Goal: Task Accomplishment & Management: Complete application form

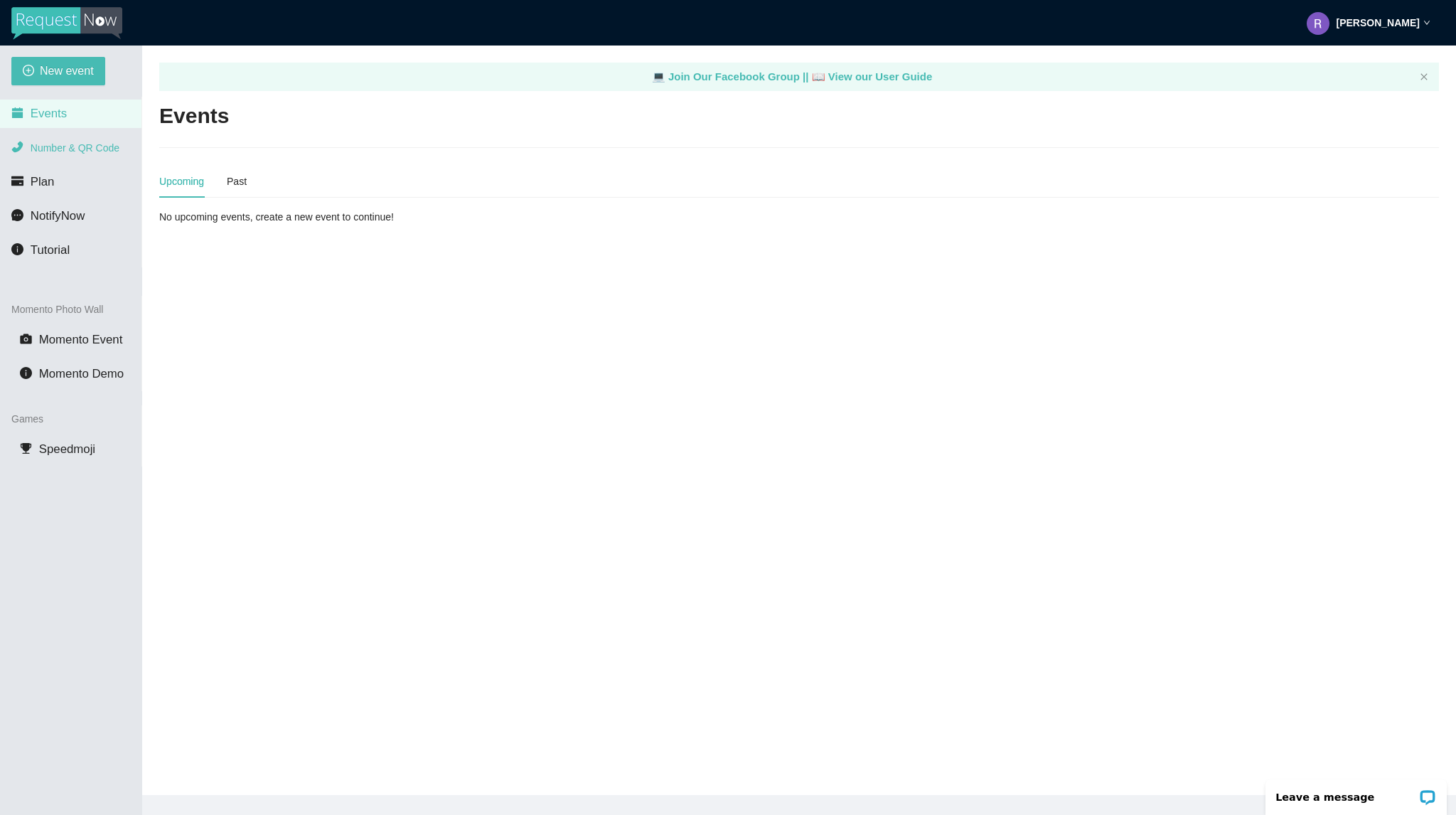
click at [96, 152] on span "Number & QR Code" at bounding box center [75, 148] width 89 height 12
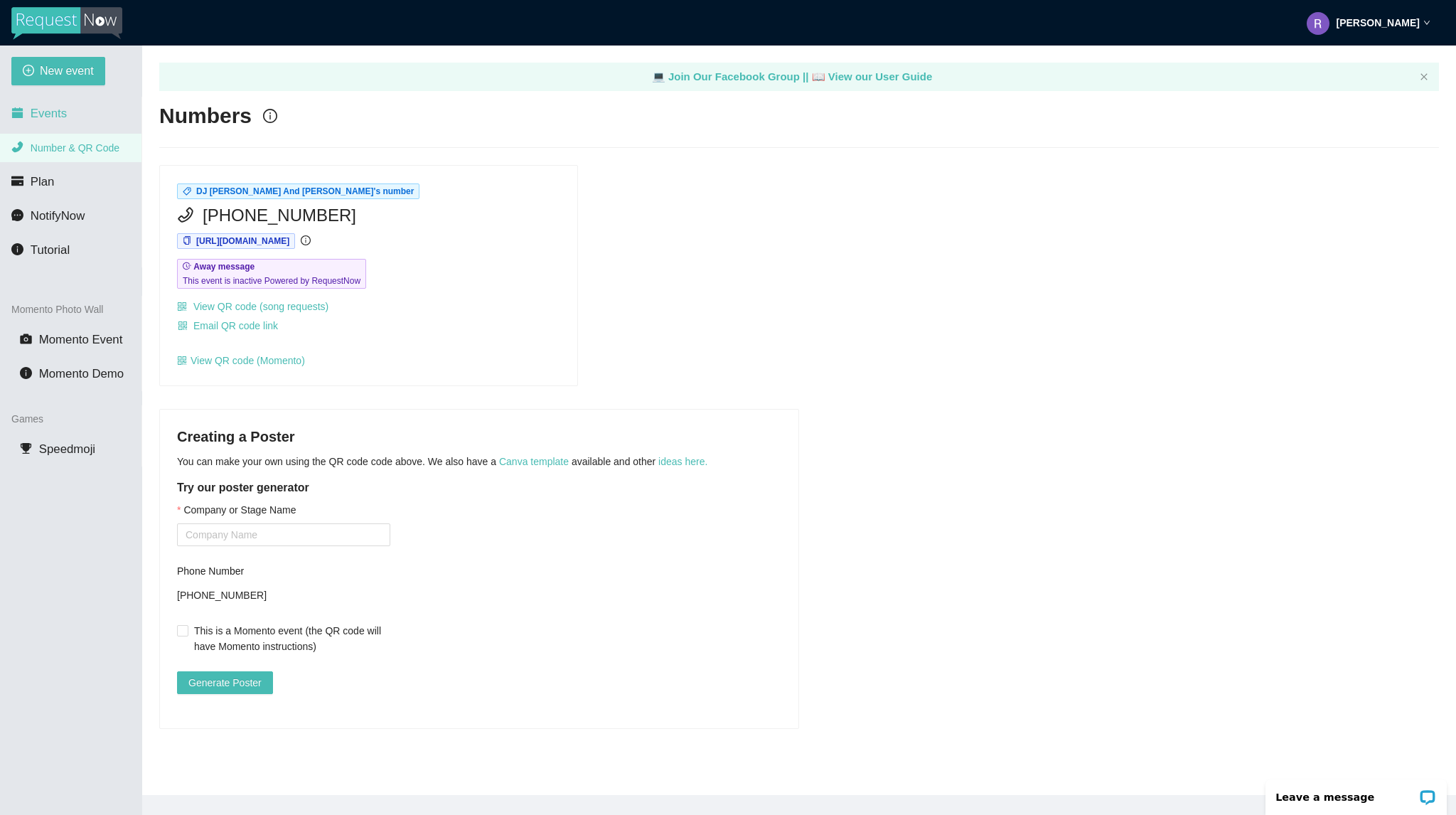
click at [77, 112] on li "Events" at bounding box center [70, 113] width 142 height 28
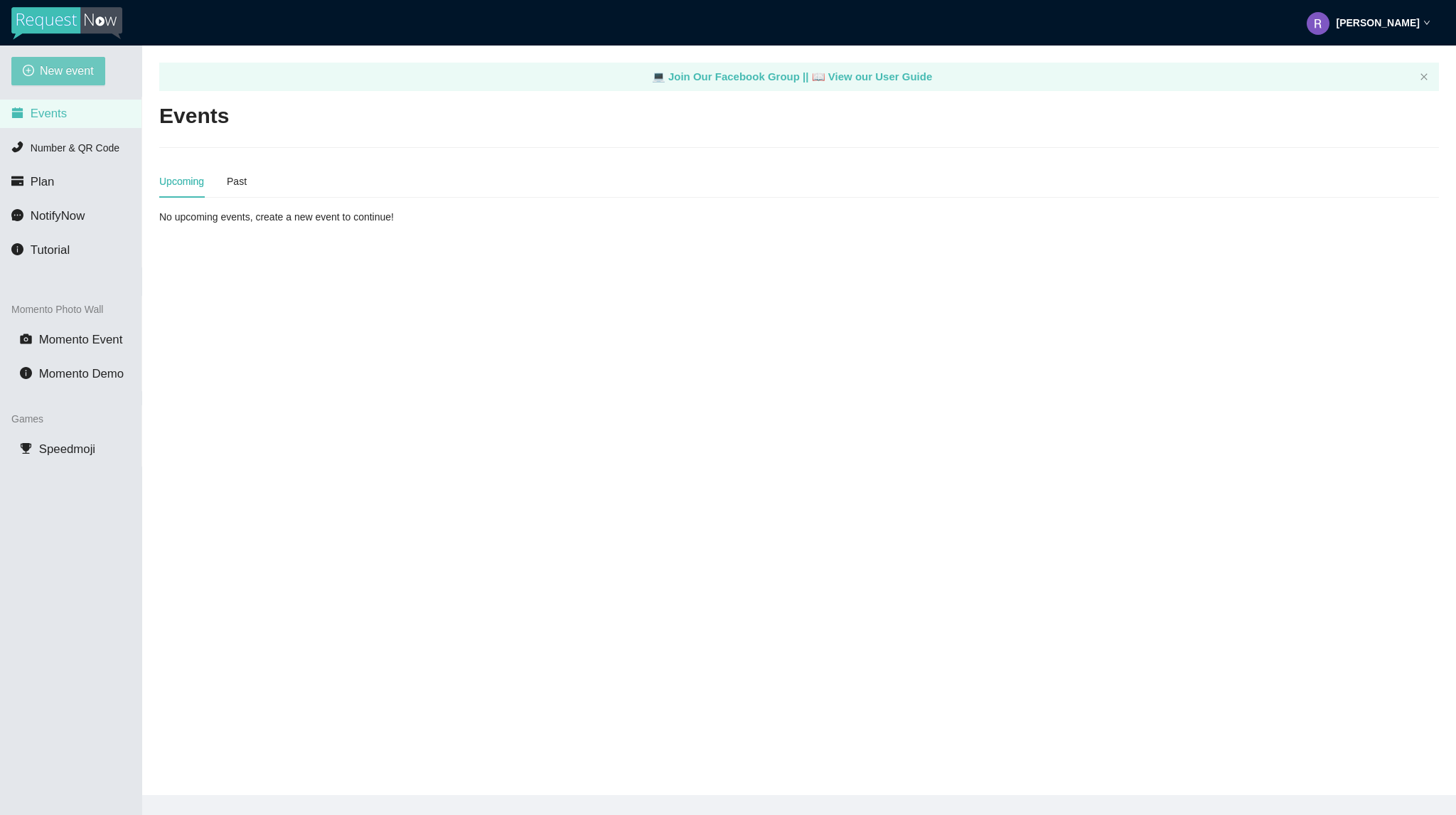
click at [74, 78] on span "New event" at bounding box center [67, 70] width 54 height 17
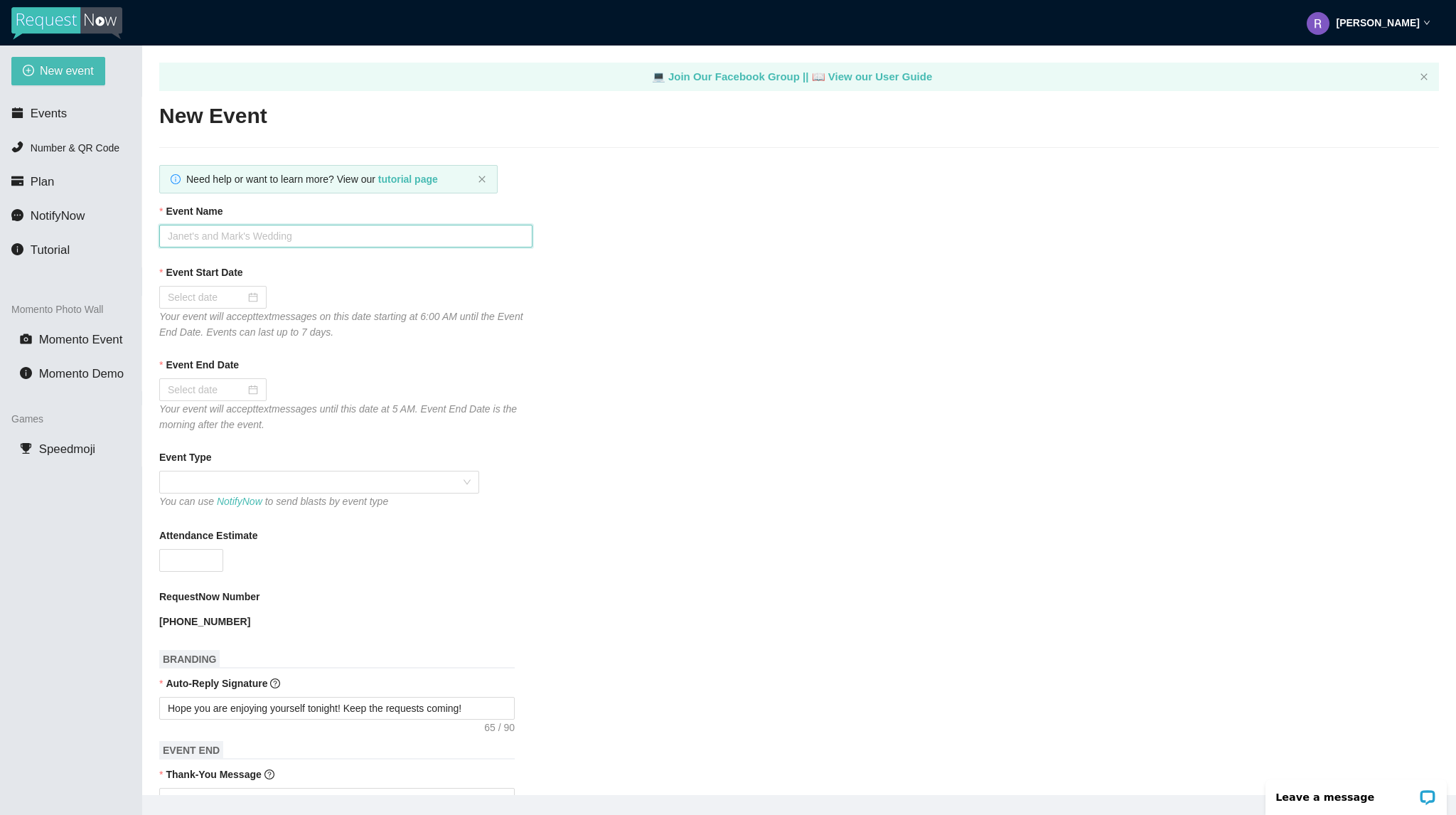
click at [350, 244] on input "Event Name" at bounding box center [345, 236] width 373 height 23
type input "Bourbon 8/22/25"
click at [256, 298] on div at bounding box center [213, 297] width 91 height 15
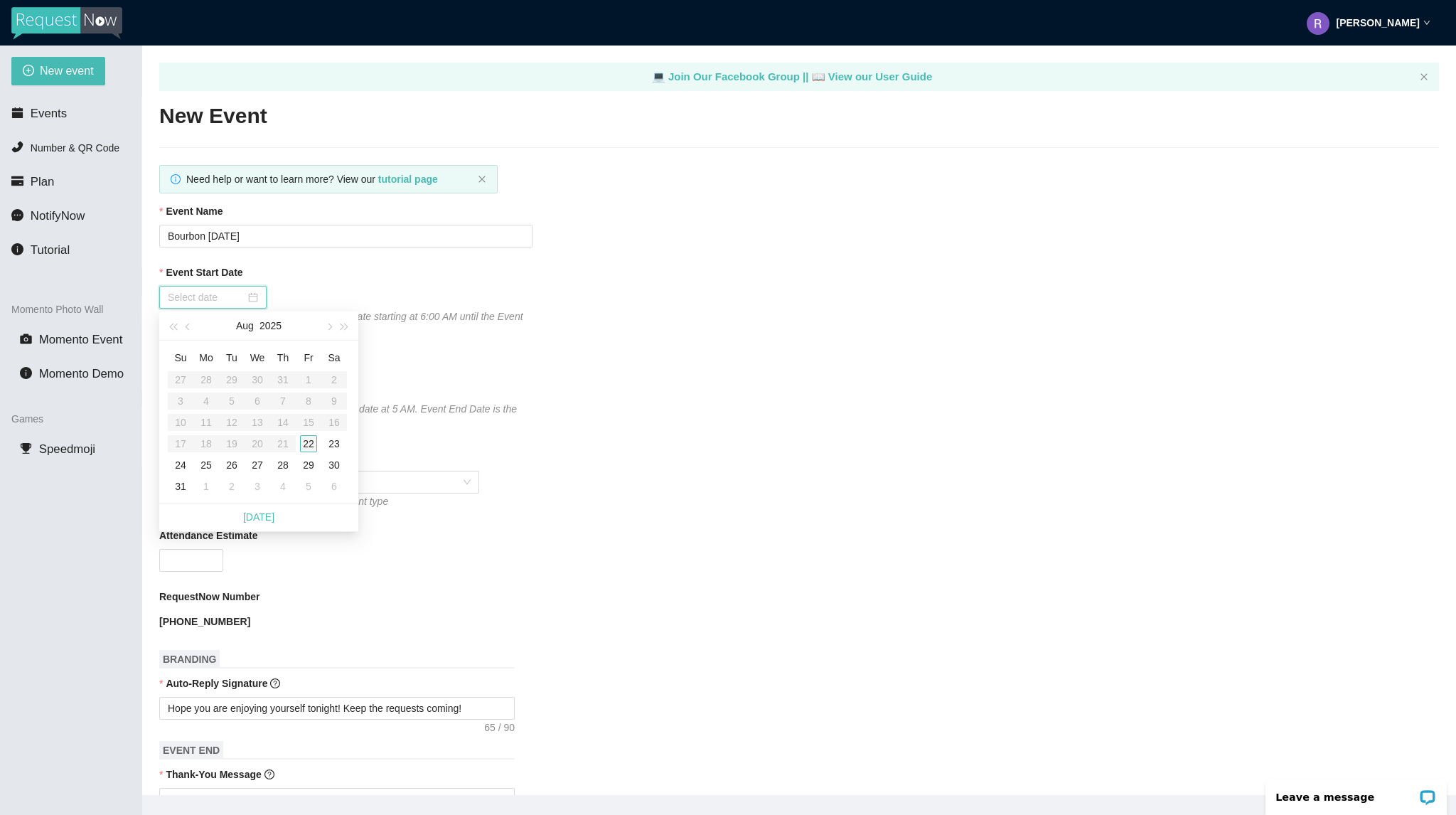
type input "08/22/2025"
click at [312, 447] on div "22" at bounding box center [309, 444] width 17 height 17
type input "08/23/2025"
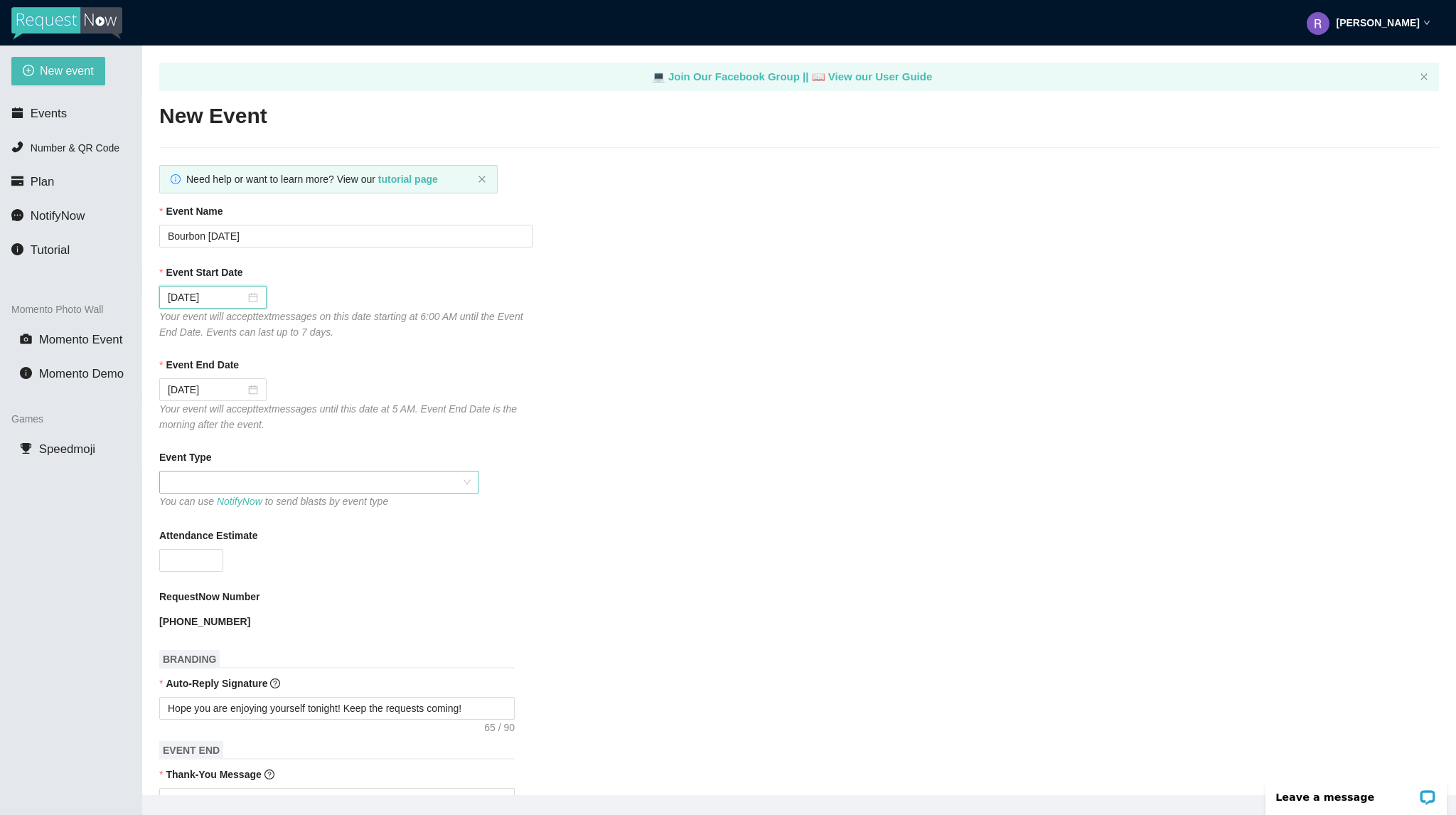
click at [258, 488] on span at bounding box center [319, 482] width 303 height 21
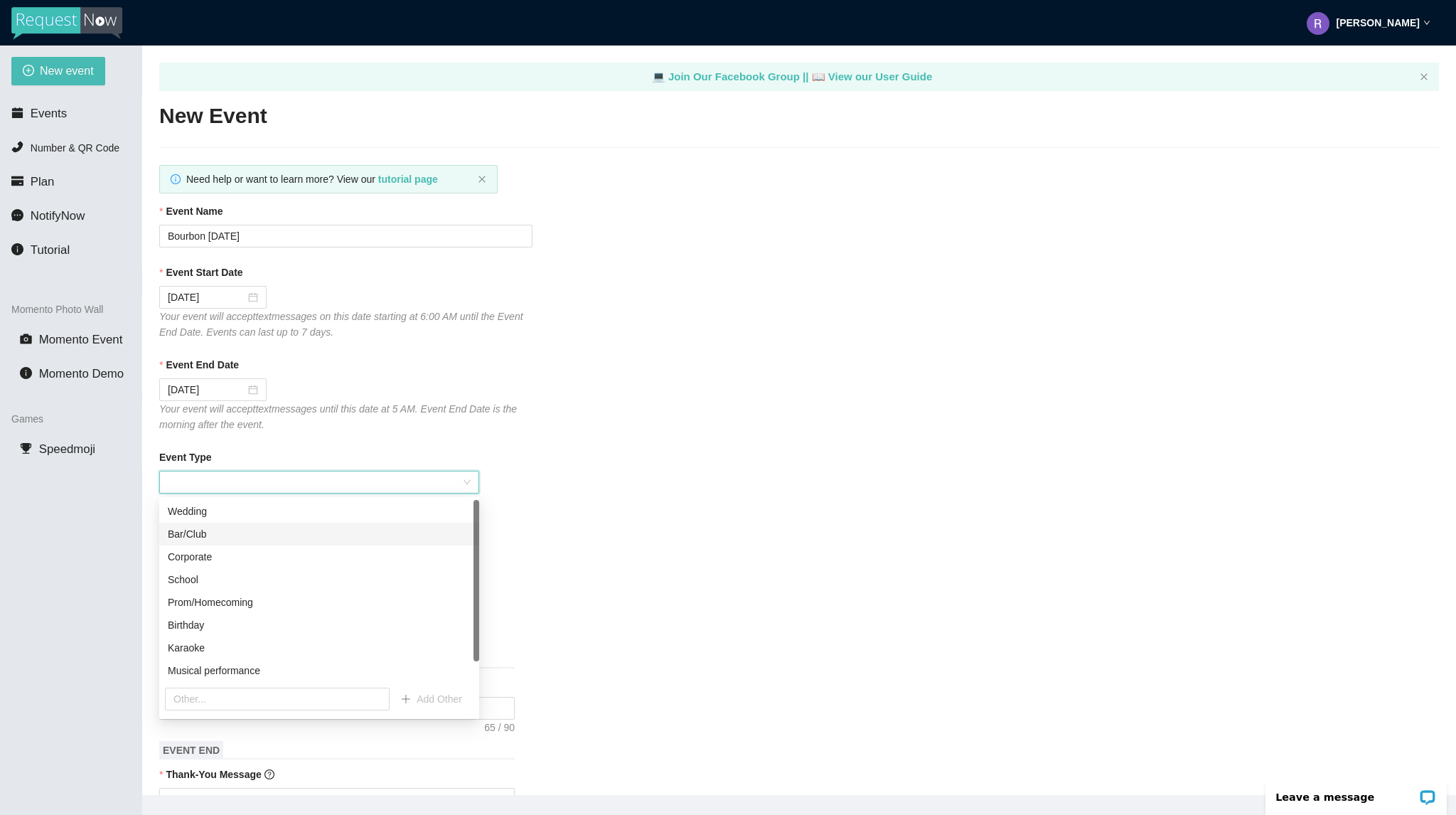
click at [252, 526] on div "Bar/Club" at bounding box center [319, 533] width 303 height 15
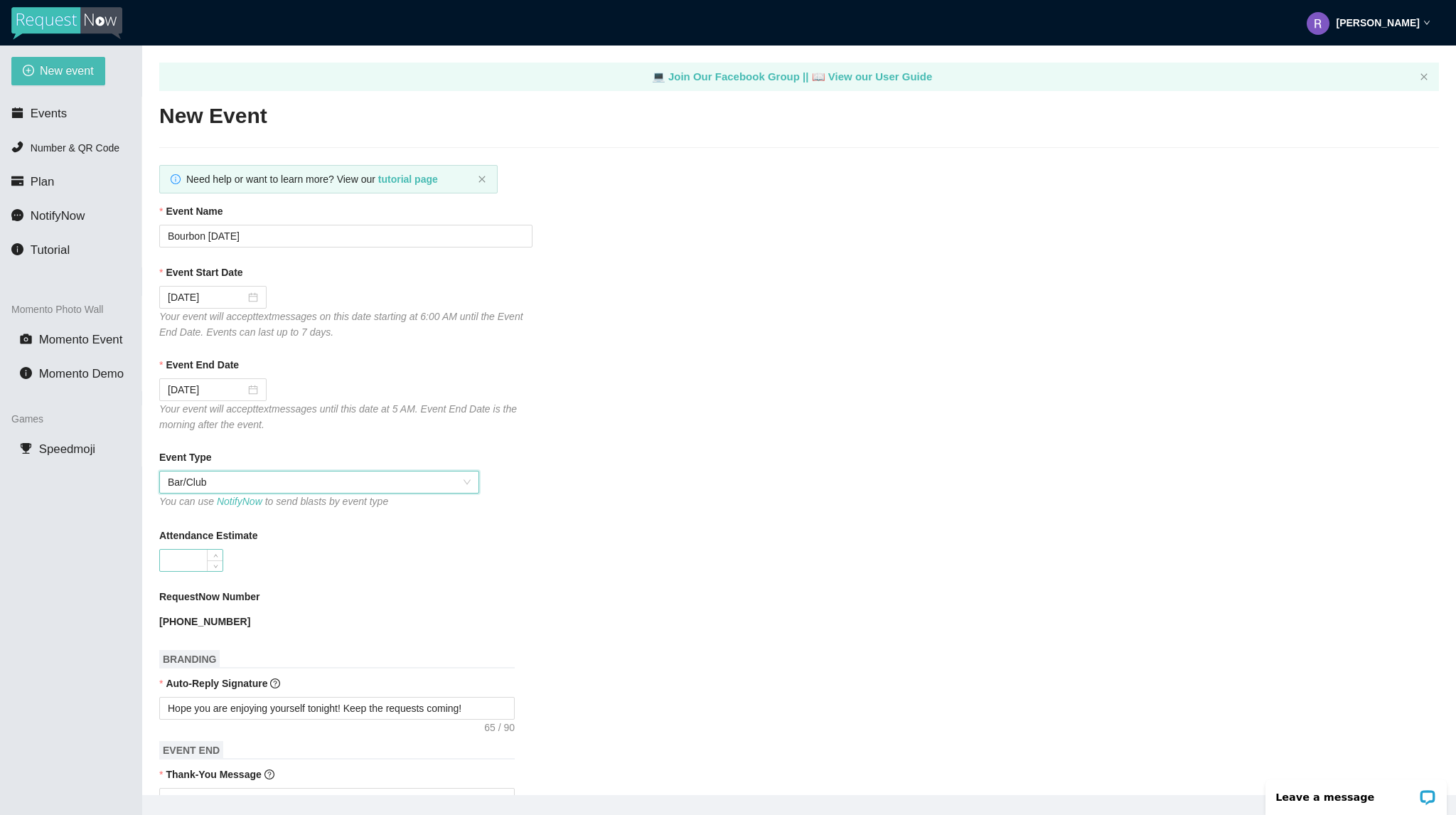
click at [179, 557] on input "Attendance Estimate" at bounding box center [191, 560] width 63 height 21
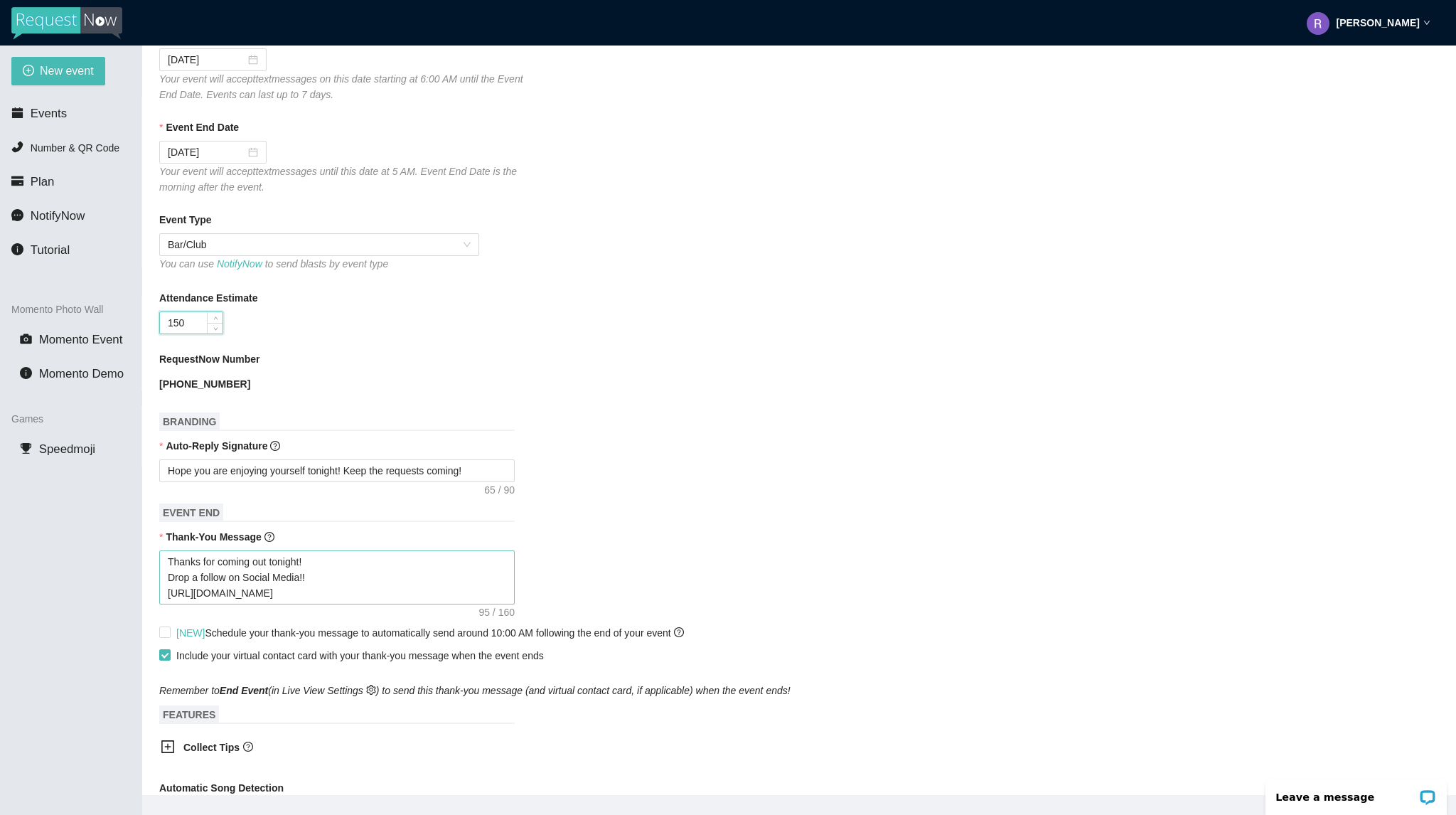
scroll to position [285, 0]
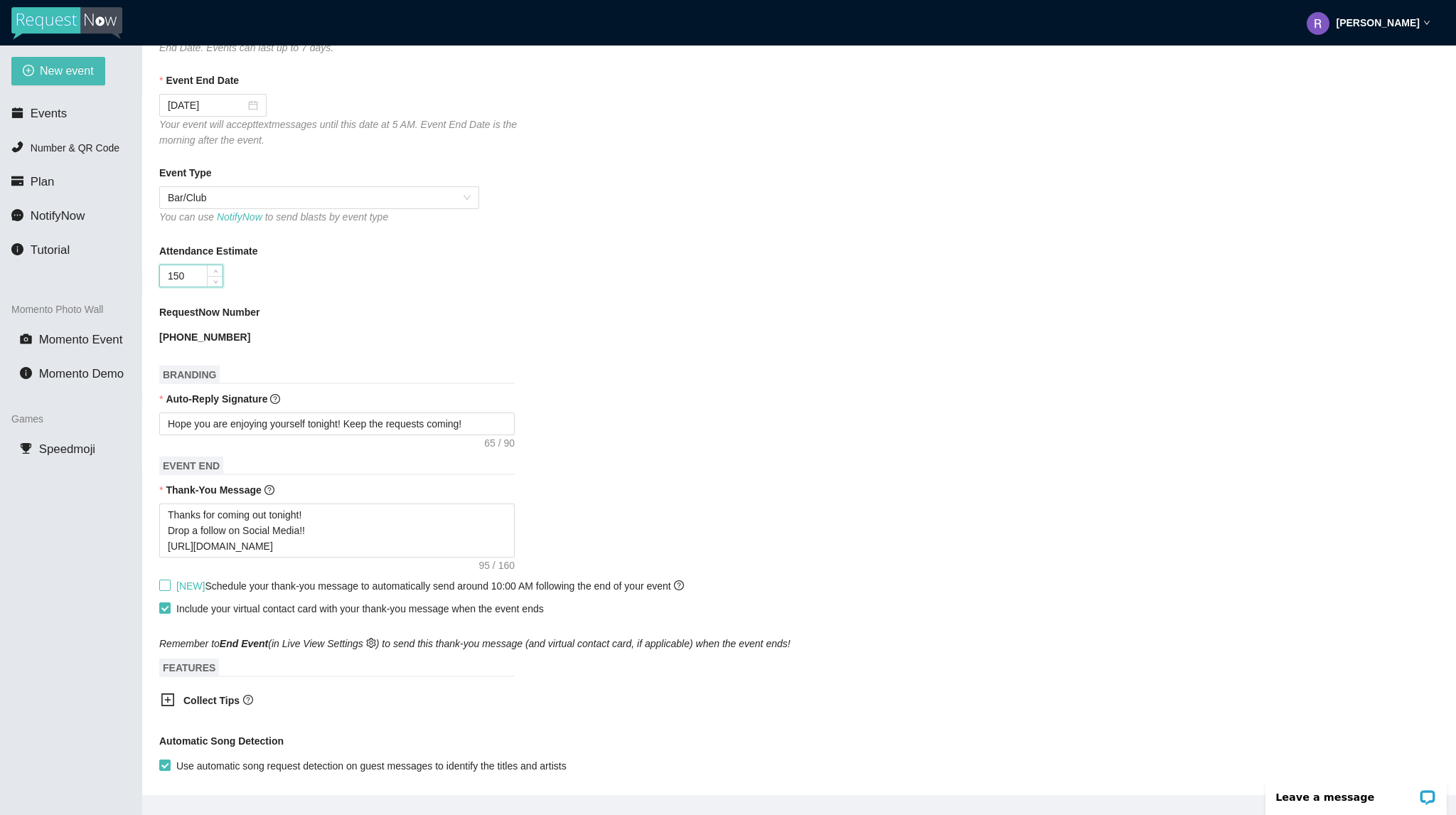
type input "150"
click at [165, 586] on input "[NEW] Schedule your thank-you message to automatically send around 10:00 AM fol…" at bounding box center [164, 584] width 10 height 10
checkbox input "true"
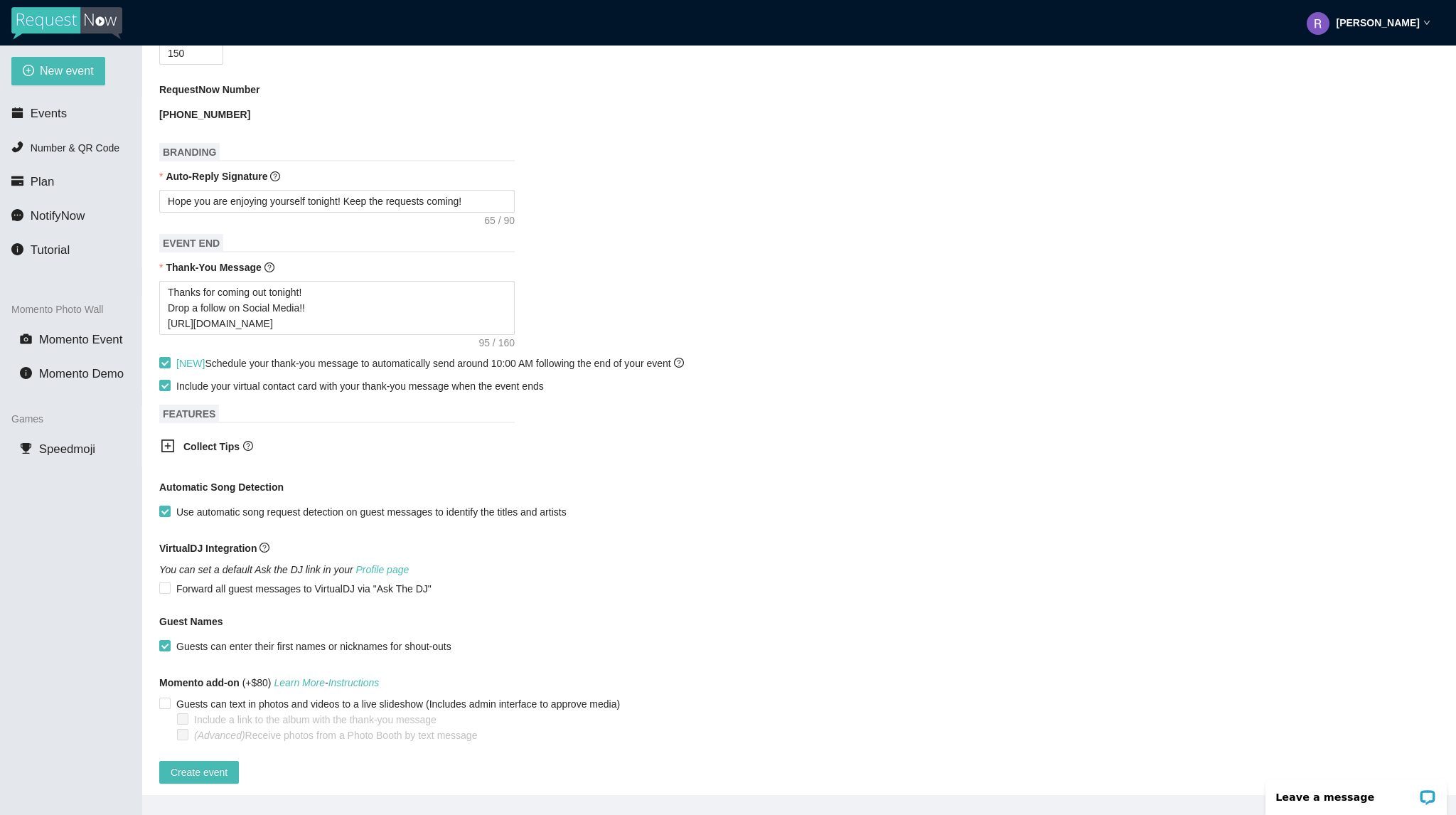
scroll to position [526, 0]
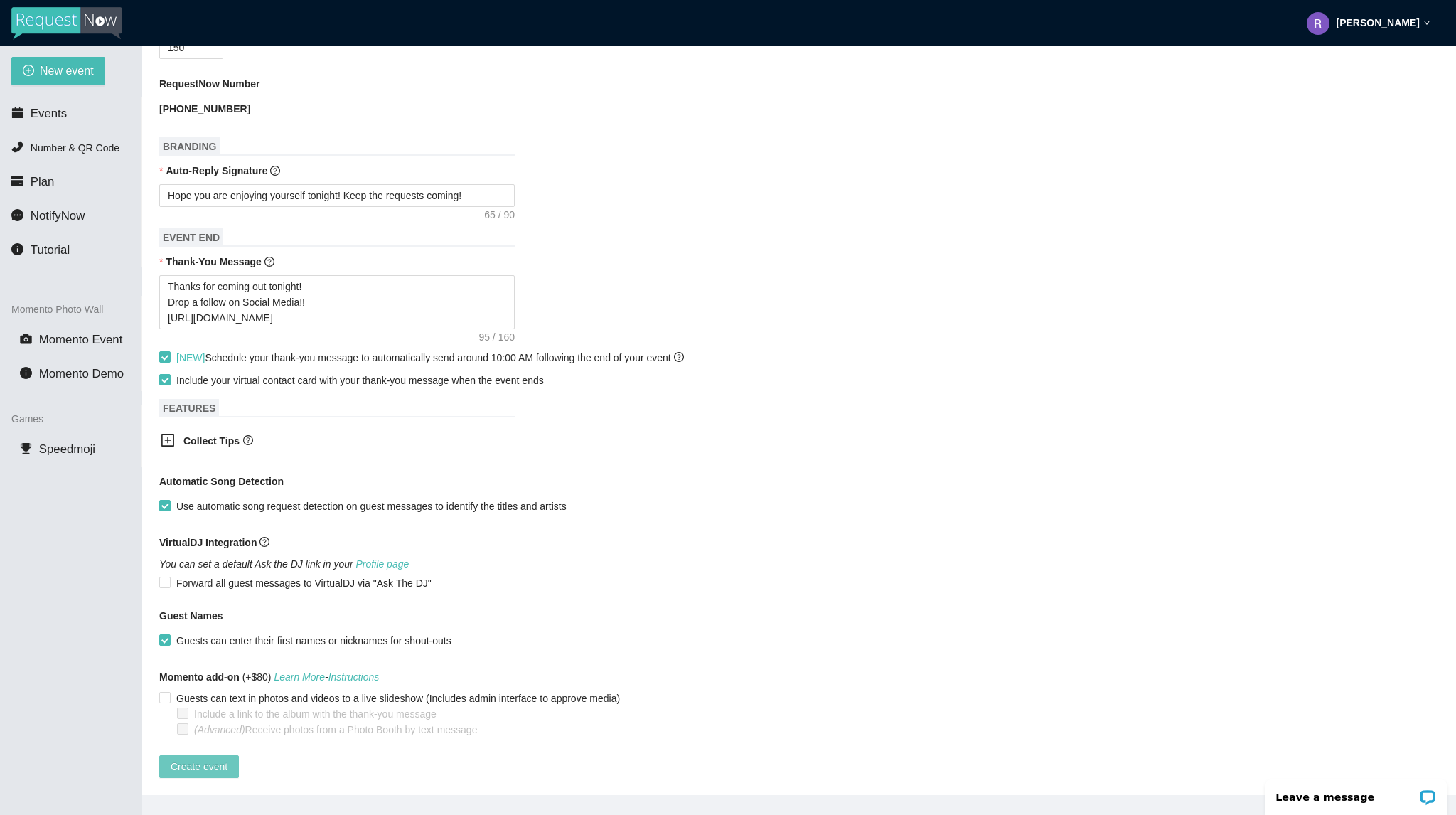
drag, startPoint x: 199, startPoint y: 757, endPoint x: 196, endPoint y: 764, distance: 7.6
click at [199, 758] on span "Create event" at bounding box center [199, 766] width 57 height 15
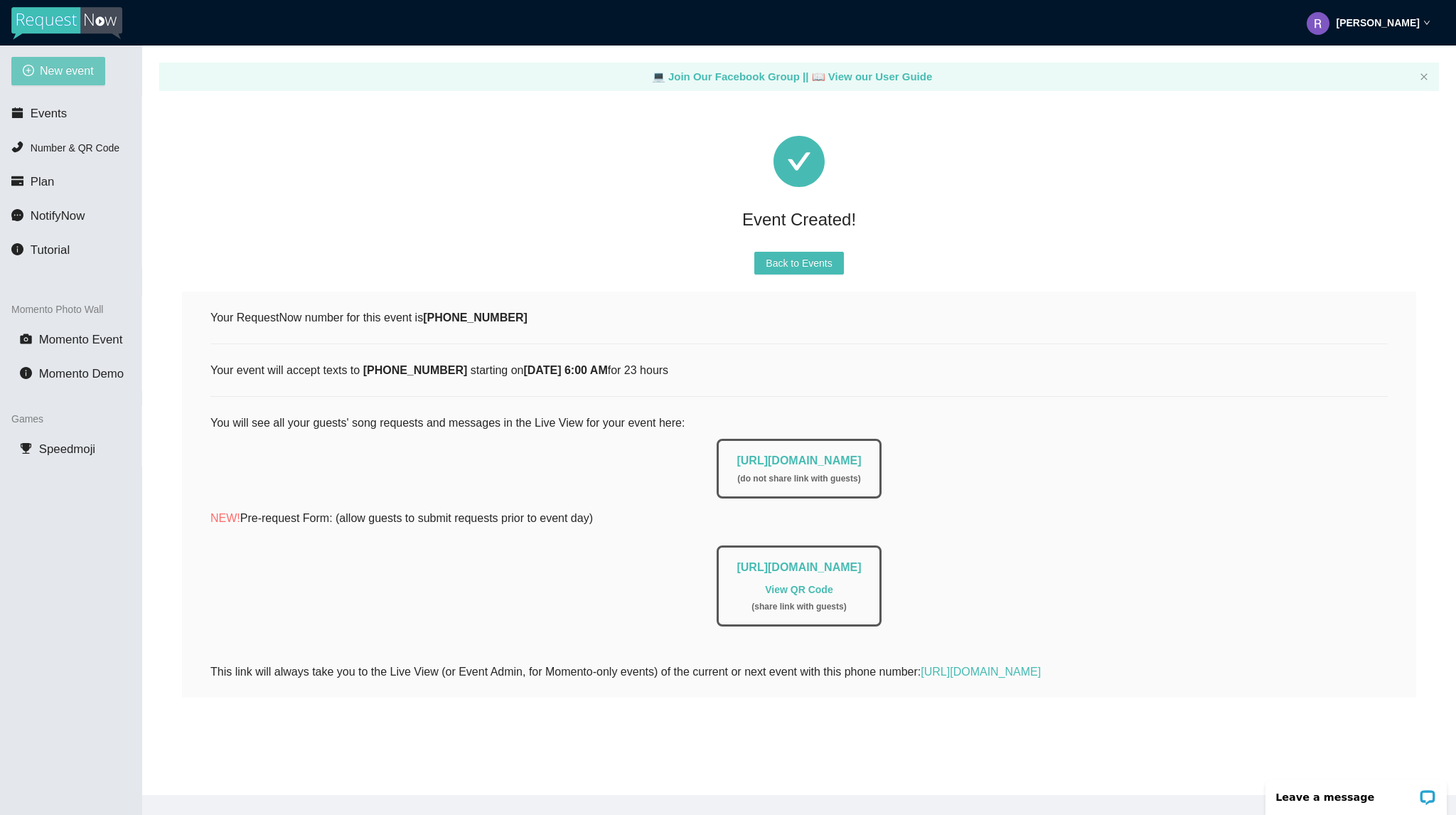
click at [45, 72] on span "New event" at bounding box center [67, 70] width 54 height 17
type textarea "https://virtualdj.com/ask/DJ_Spinz"
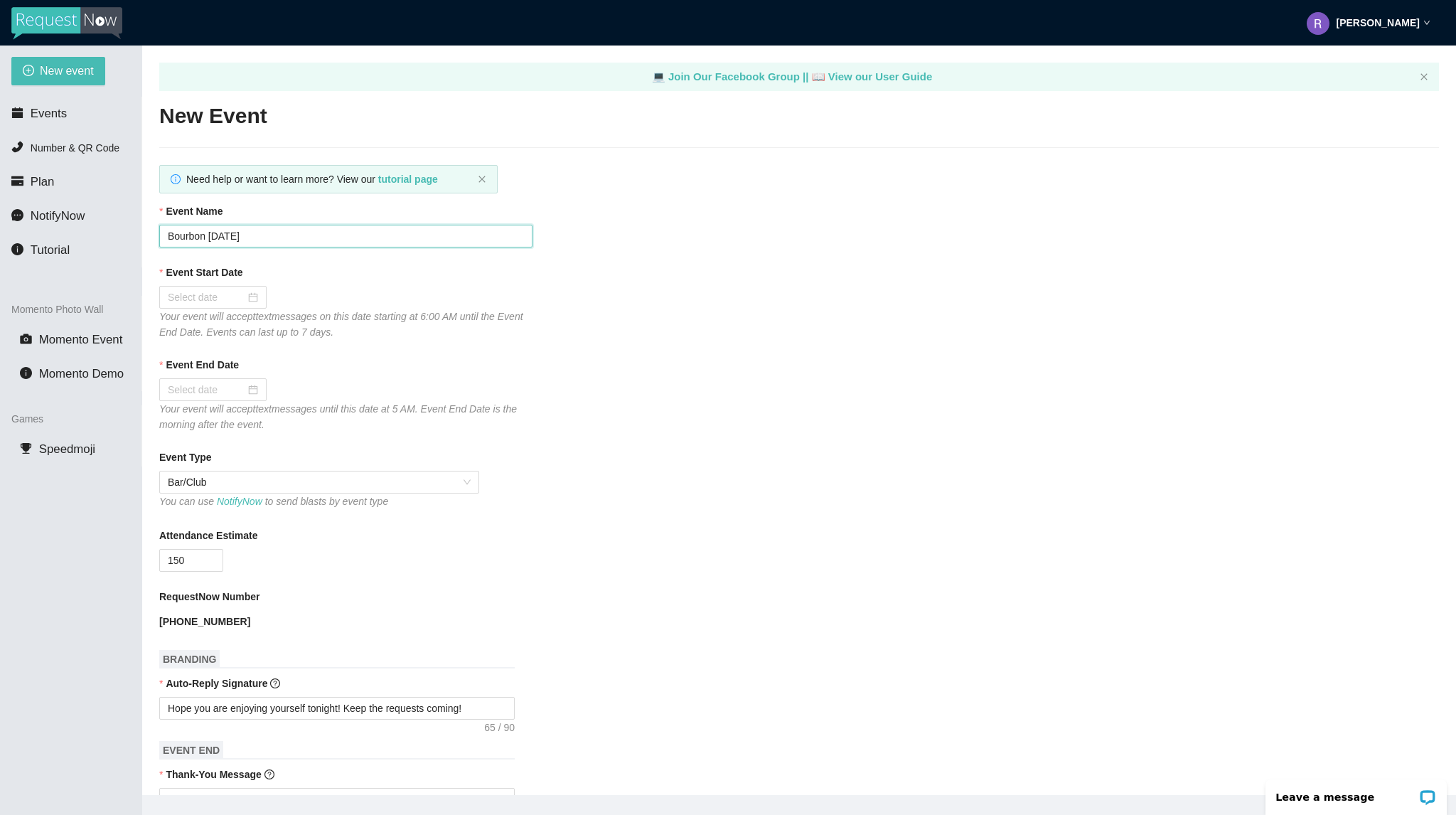
click at [228, 234] on input "Bourbon 8/22/25" at bounding box center [345, 236] width 373 height 23
type input "Bourbon 8/23/25"
click at [199, 293] on input "Event Start Date" at bounding box center [206, 297] width 77 height 15
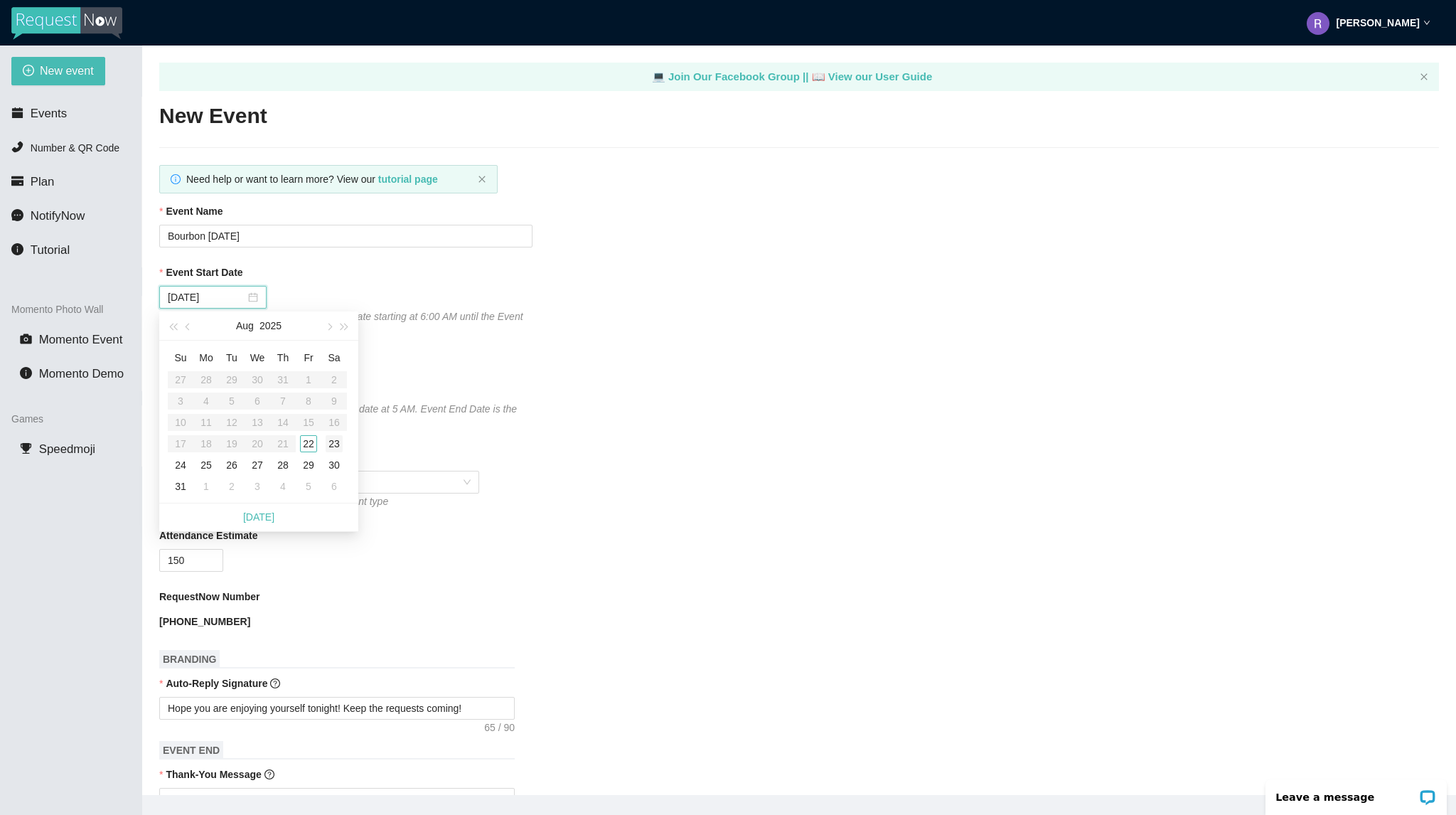
type input "08/23/2025"
click at [326, 440] on div "23" at bounding box center [335, 444] width 17 height 17
type input "08/24/2025"
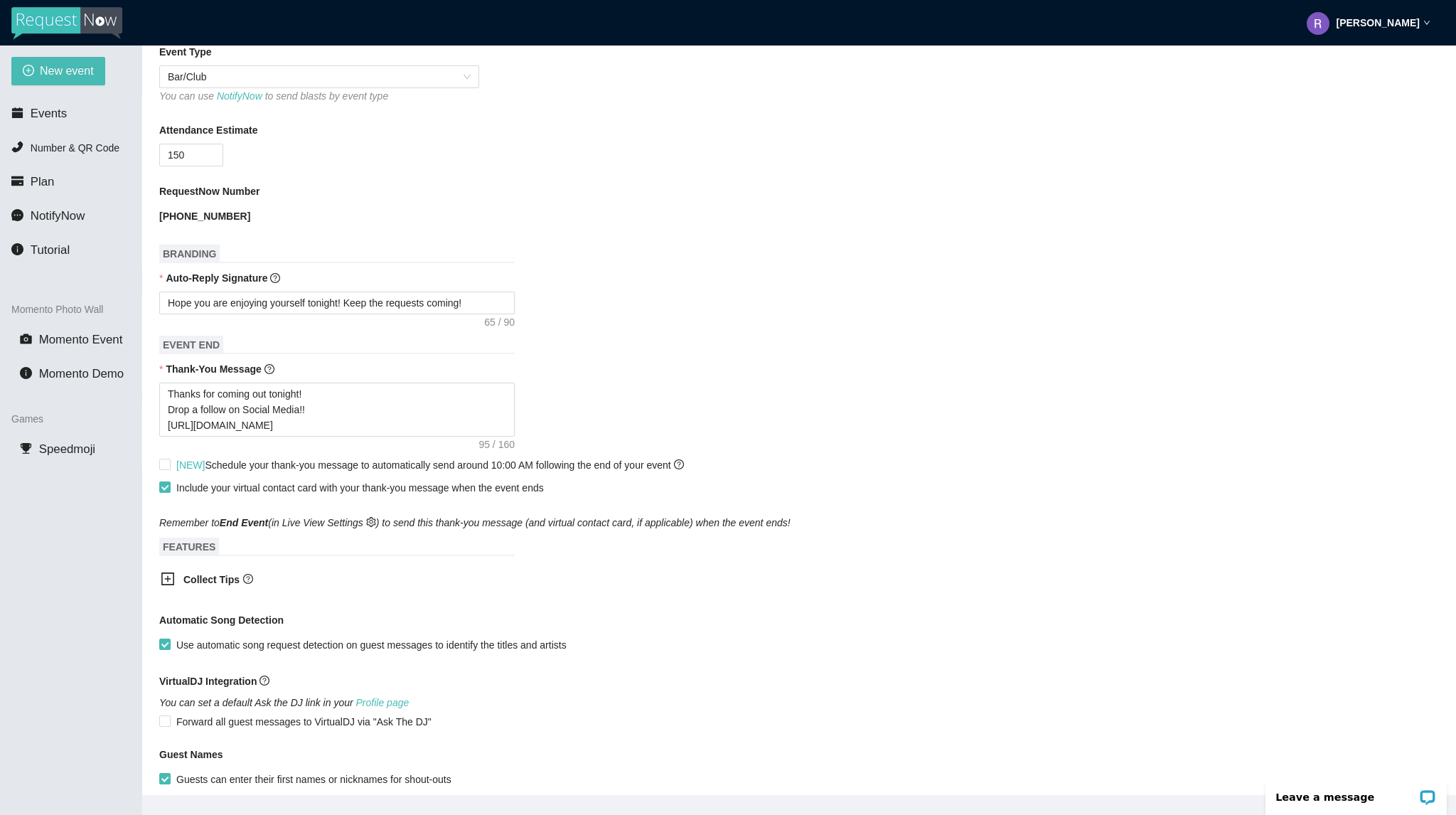
scroll to position [426, 0]
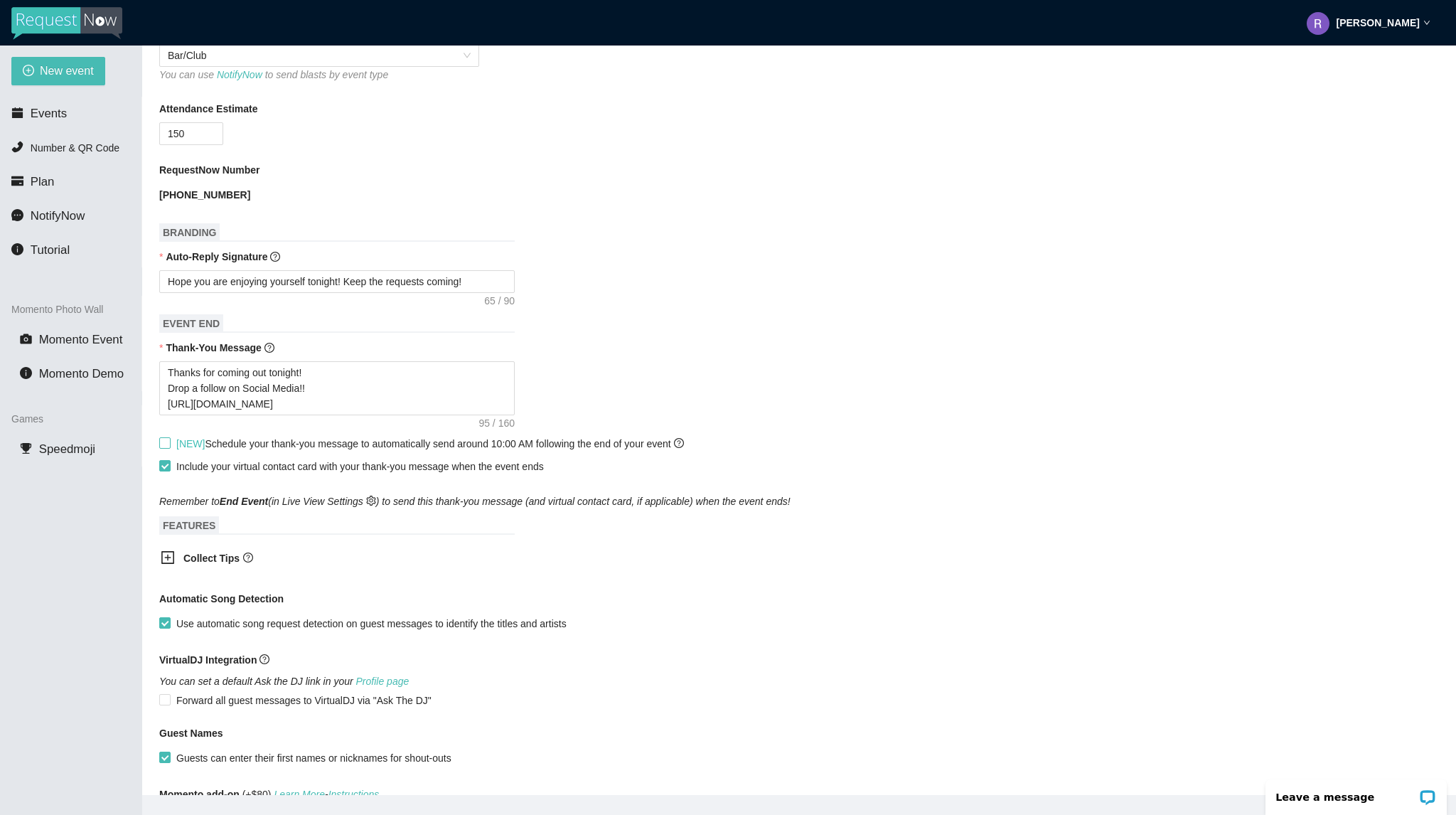
click at [169, 450] on label "[NEW] Schedule your thank-you message to automatically send around 10:00 AM fol…" at bounding box center [424, 444] width 530 height 15
click at [164, 448] on input "[NEW] Schedule your thank-you message to automatically send around 10:00 AM fol…" at bounding box center [164, 442] width 10 height 10
checkbox input "true"
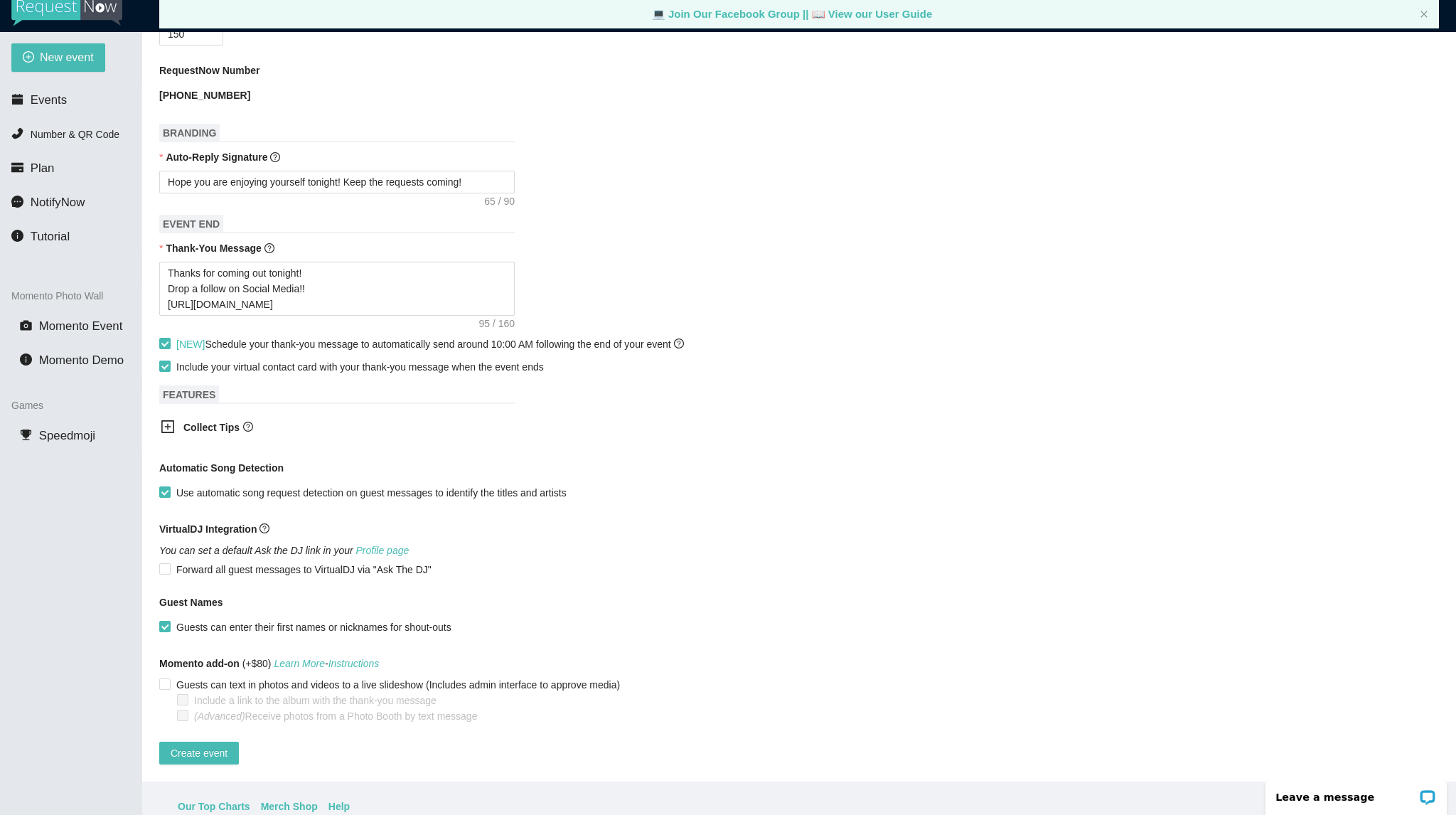
scroll to position [45, 0]
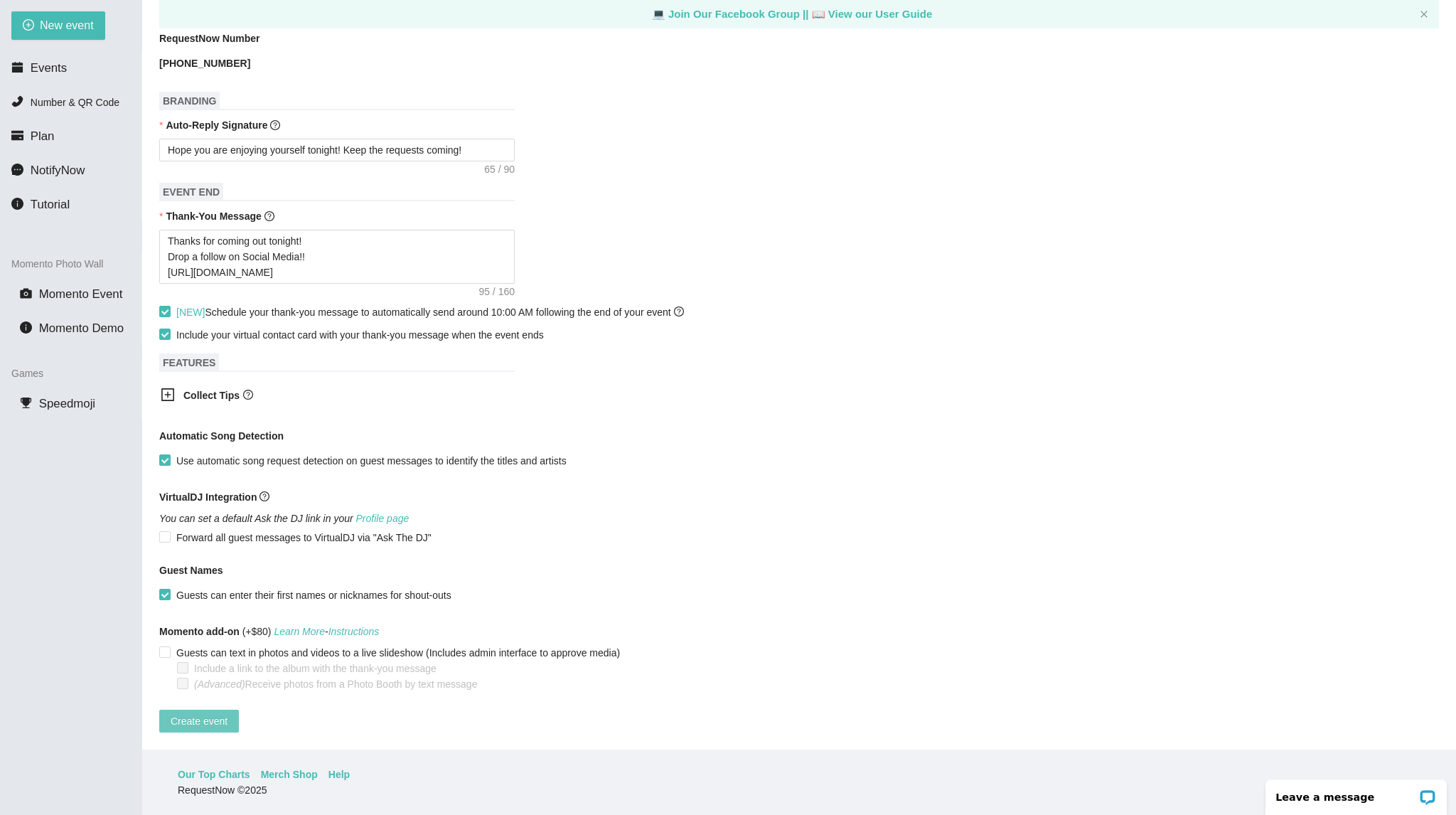
click at [196, 713] on span "Create event" at bounding box center [199, 720] width 57 height 15
